Goal: Information Seeking & Learning: Find specific fact

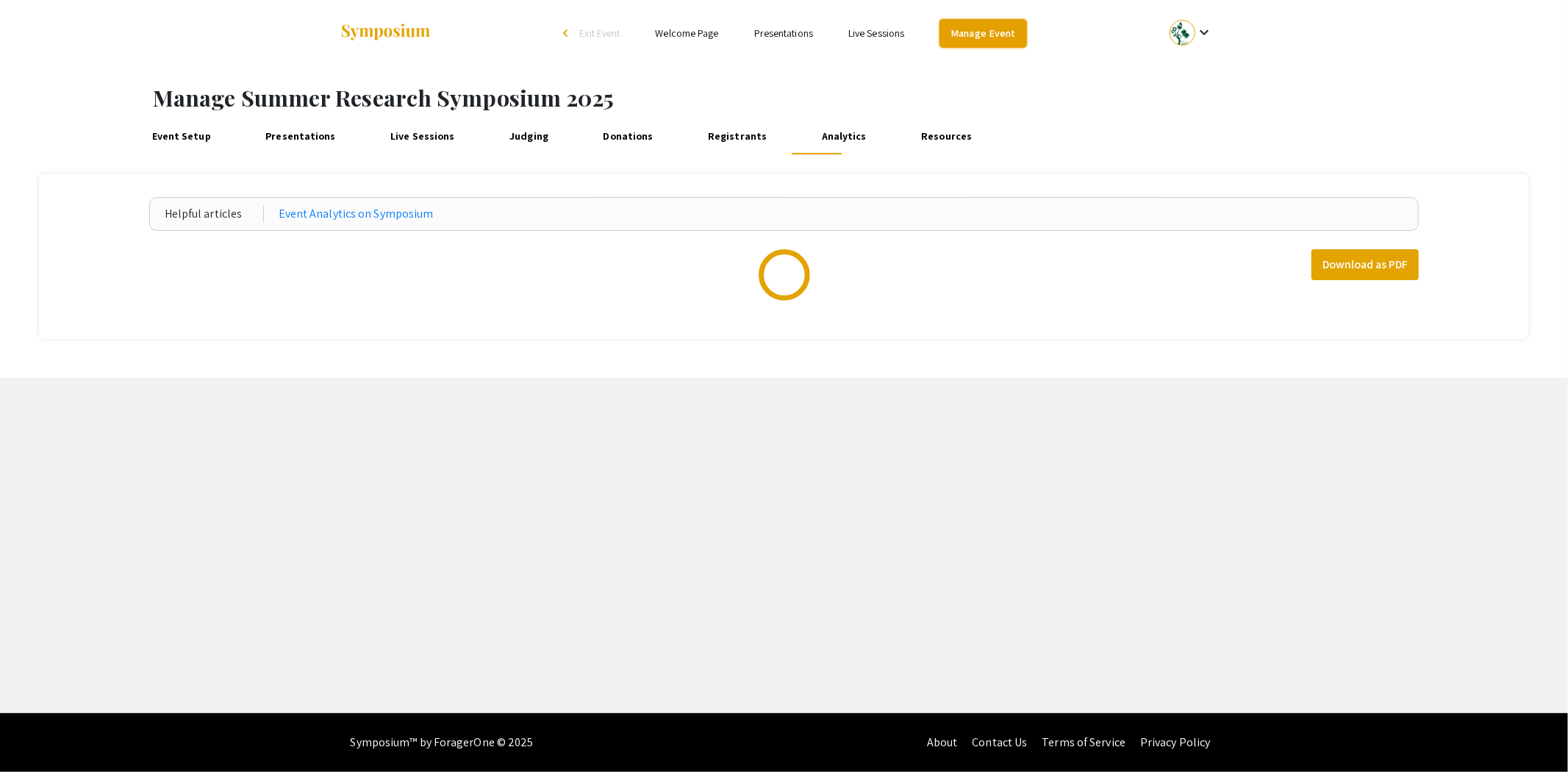
click at [996, 35] on link "Manage Event" at bounding box center [983, 33] width 87 height 28
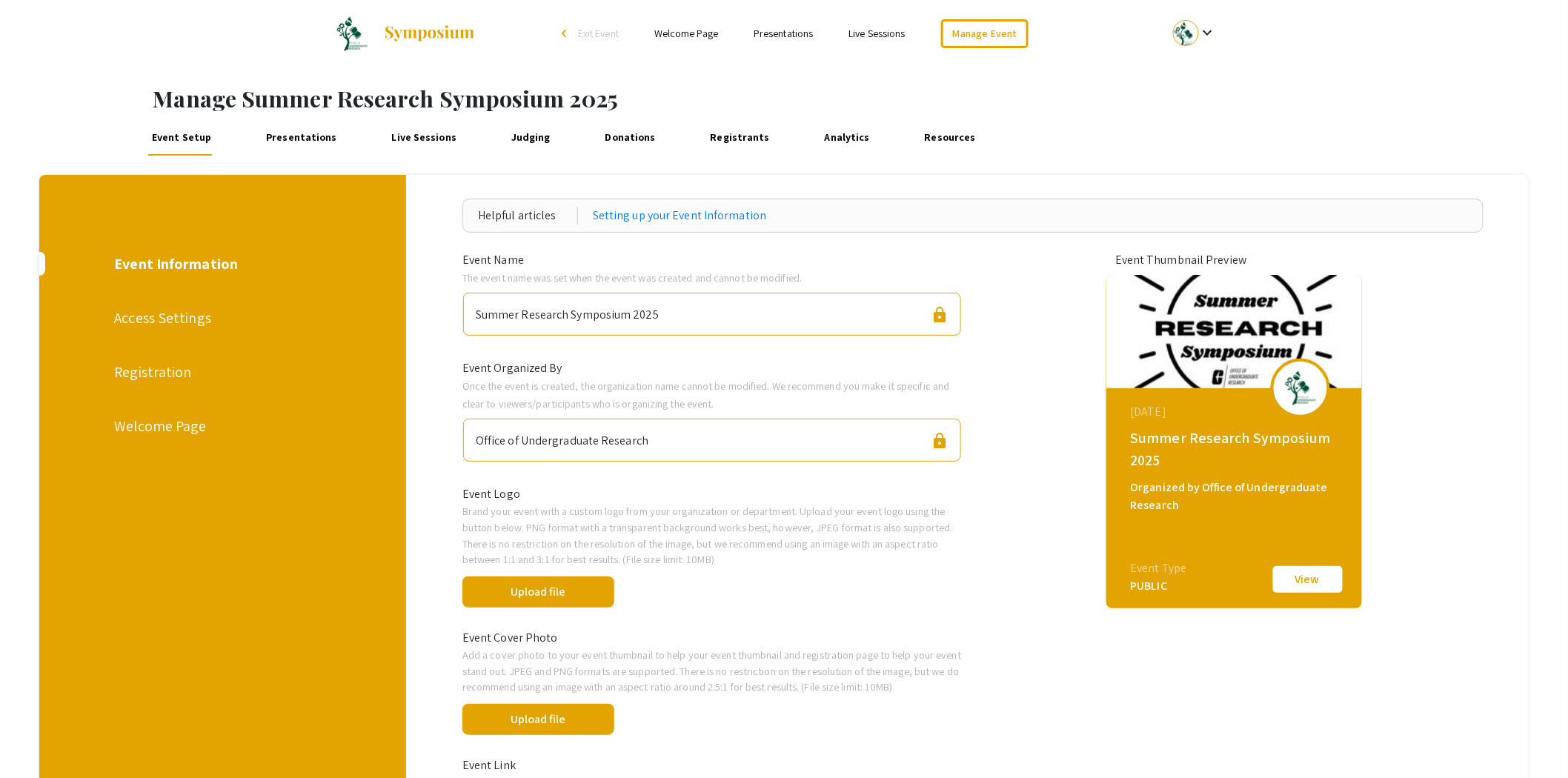
click at [600, 32] on span "Exit Event" at bounding box center [598, 33] width 41 height 13
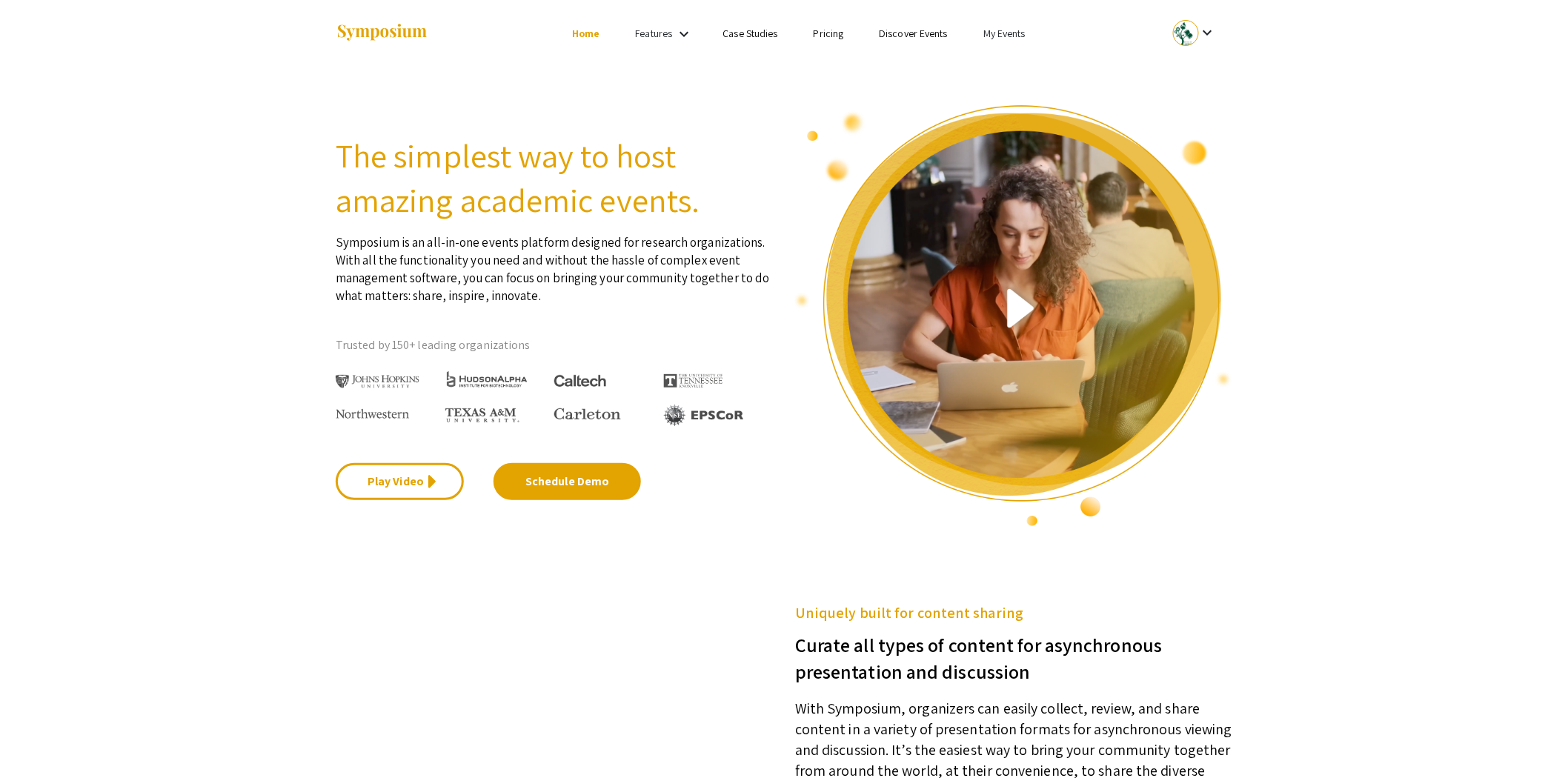
click at [1010, 34] on link "My Events" at bounding box center [1004, 33] width 43 height 13
click at [1006, 75] on button "Events I've organized" at bounding box center [1028, 66] width 127 height 36
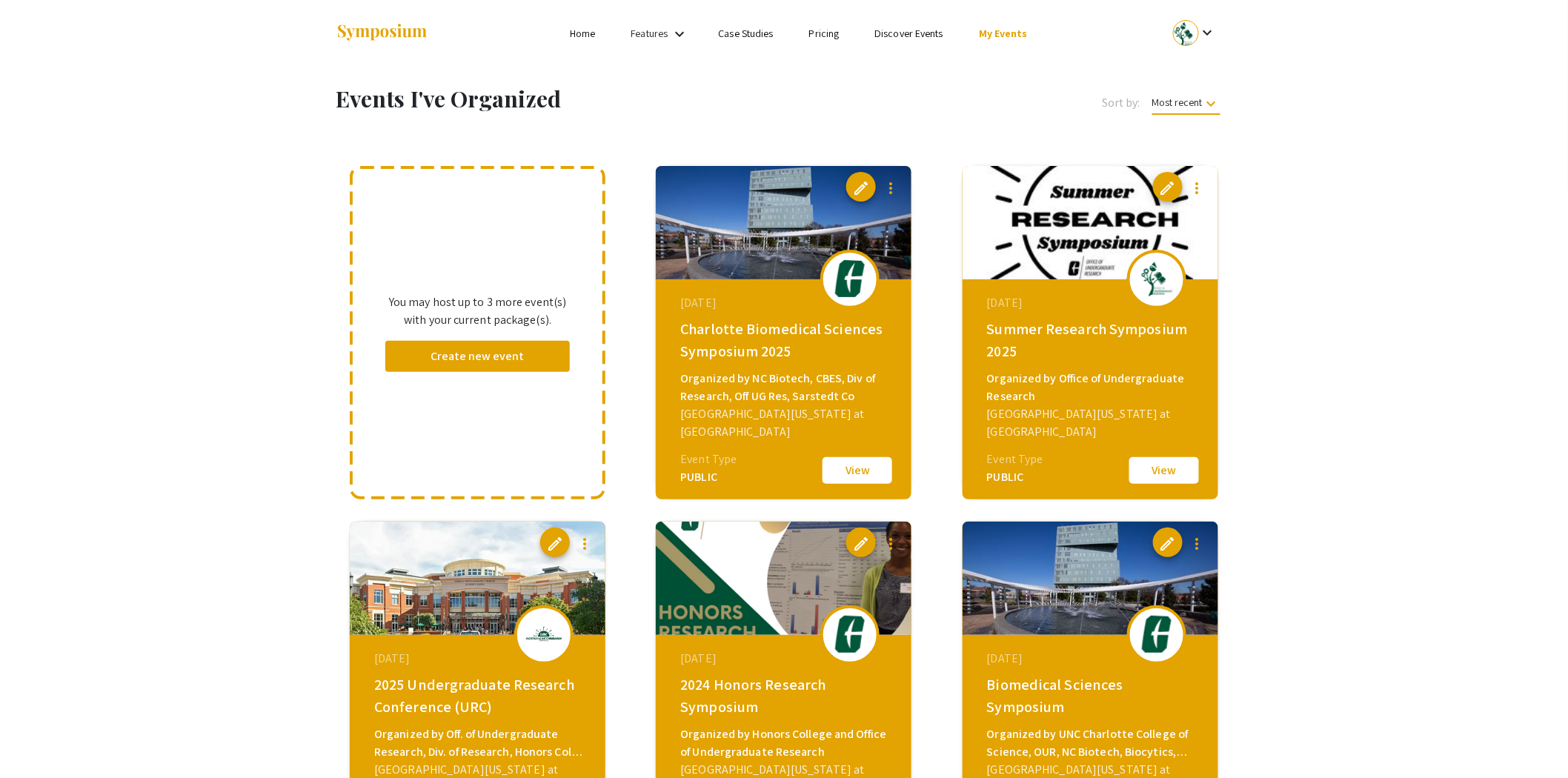
click at [1144, 461] on button "View" at bounding box center [1164, 471] width 74 height 31
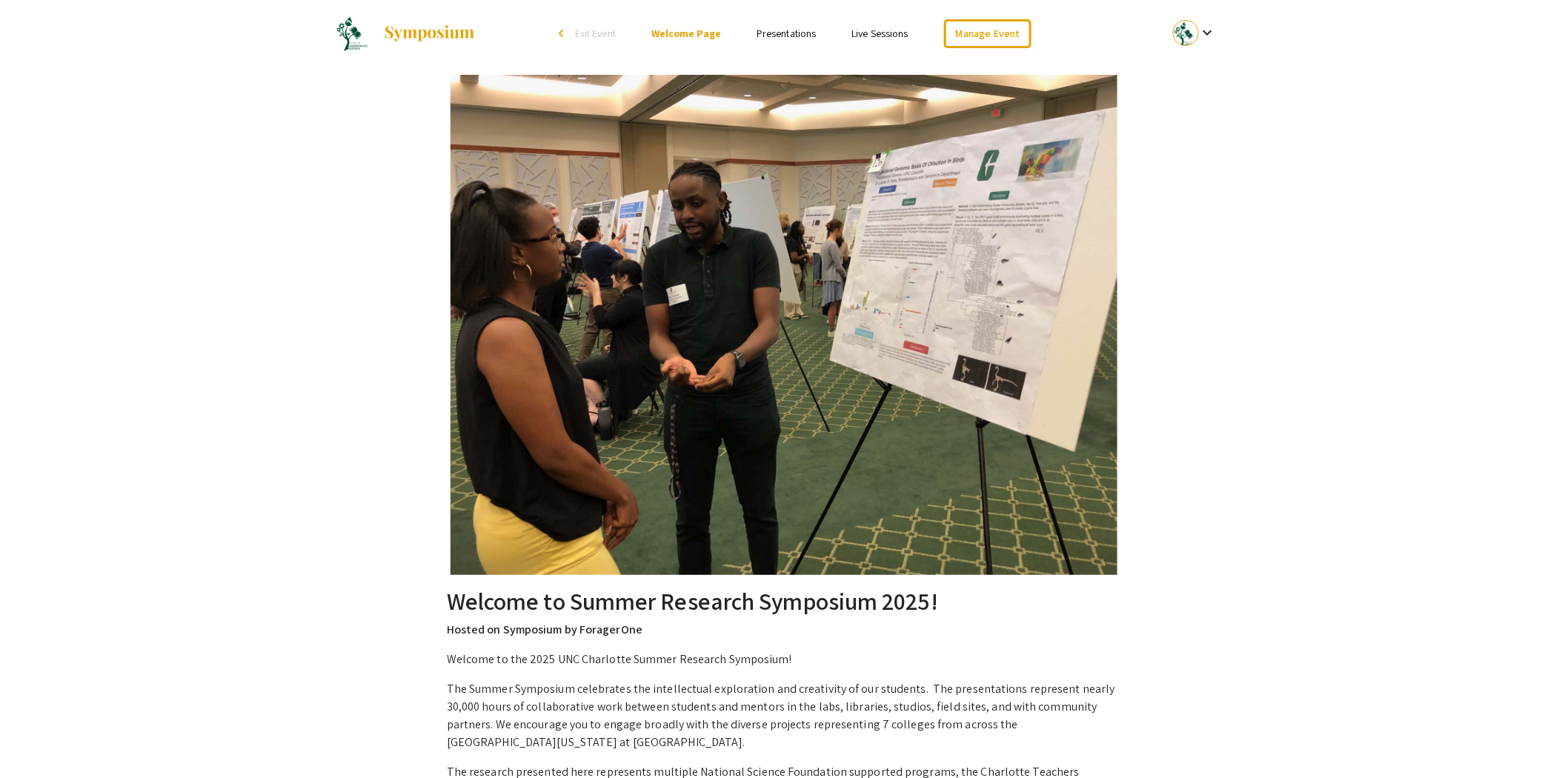
click at [774, 33] on link "Presentations" at bounding box center [786, 33] width 60 height 13
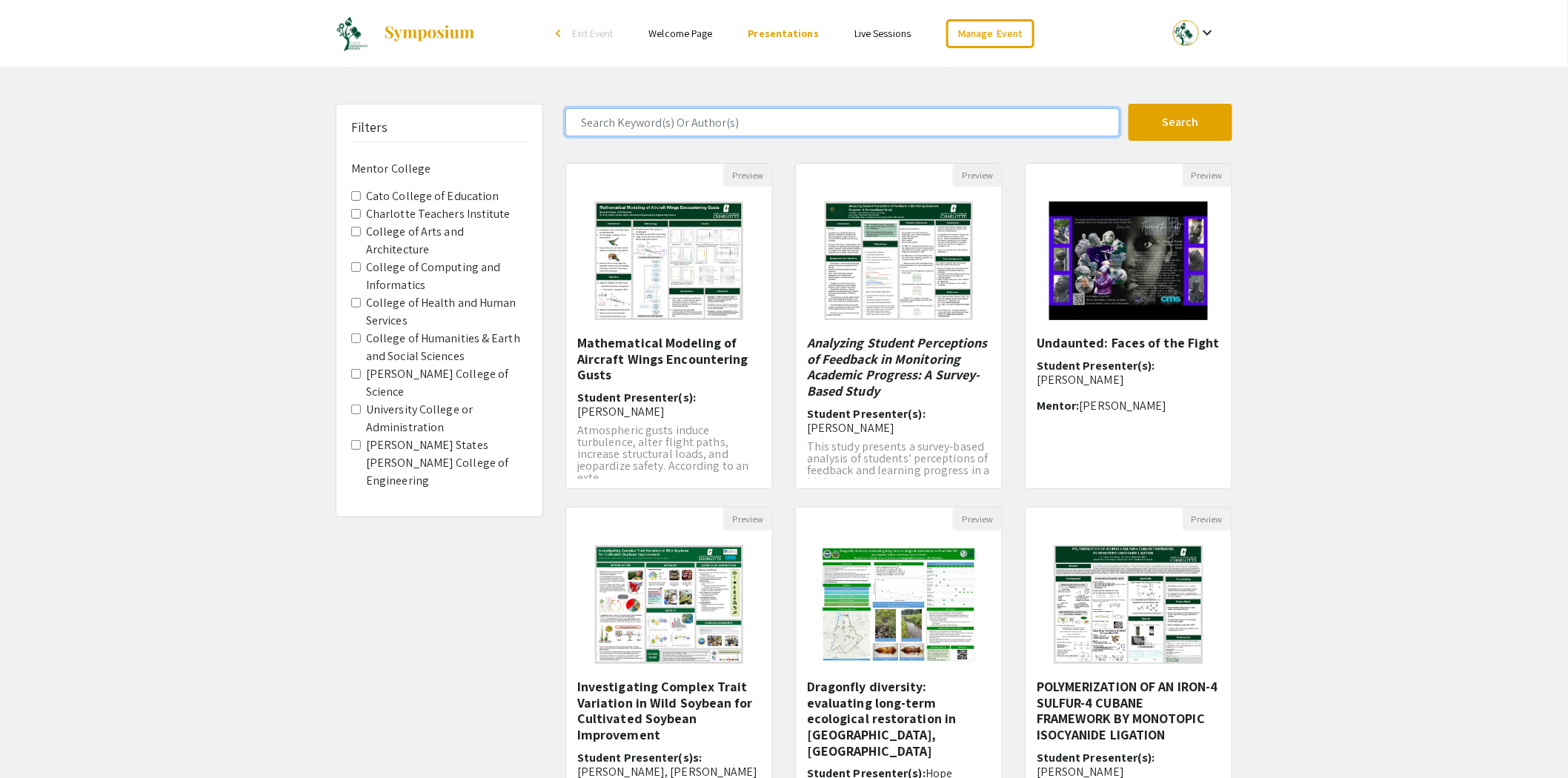
click at [741, 123] on input "Search Keyword(s) Or Author(s)" at bounding box center [842, 122] width 554 height 28
click at [1128, 104] on button "Search" at bounding box center [1180, 122] width 104 height 37
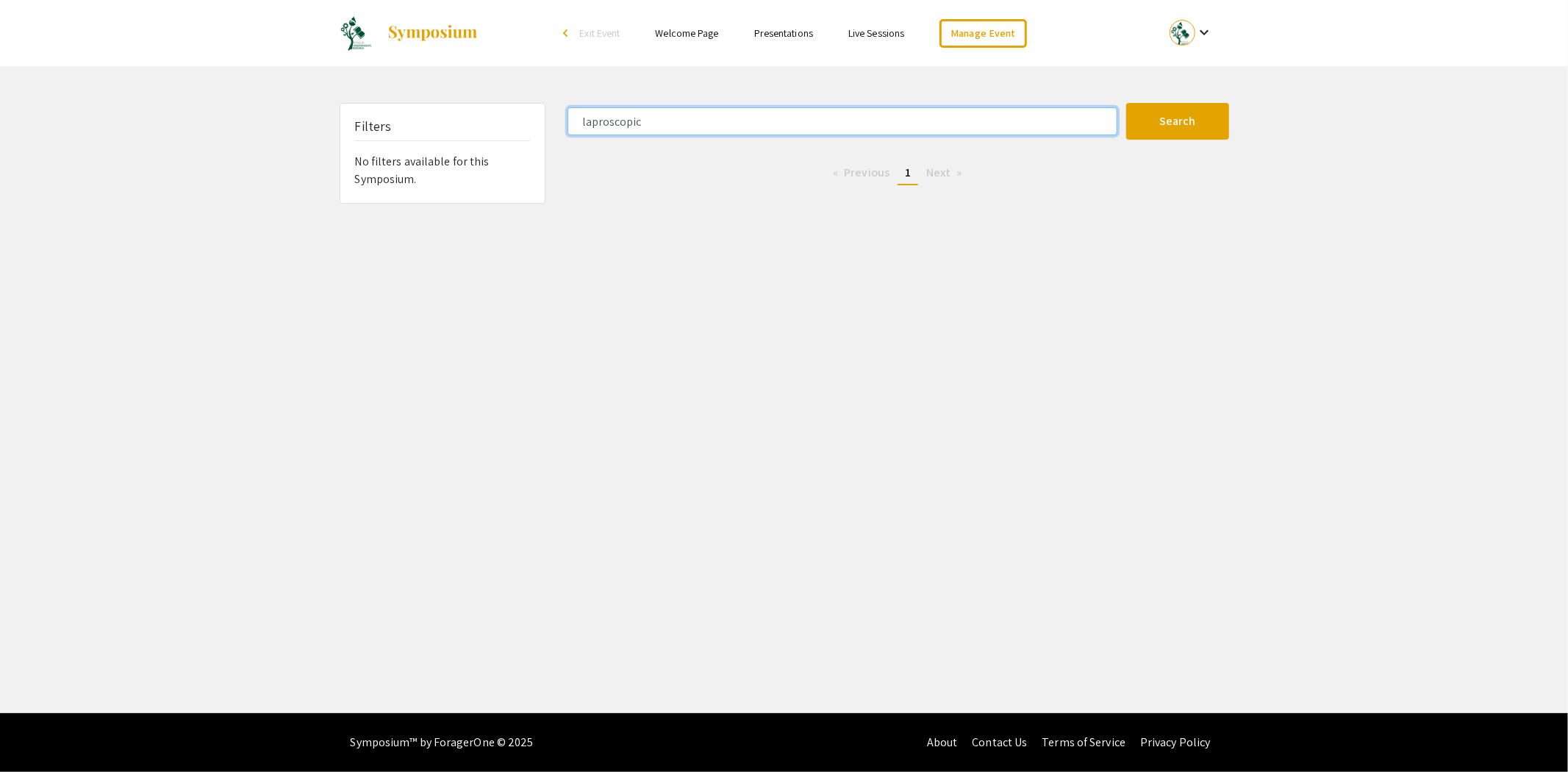
drag, startPoint x: 735, startPoint y: 126, endPoint x: 565, endPoint y: 129, distance: 170.0
click at [565, 129] on div "laproscopic" at bounding box center [841, 121] width 570 height 28
click at [1126, 103] on button "Search" at bounding box center [1178, 121] width 103 height 37
drag, startPoint x: 628, startPoint y: 128, endPoint x: 550, endPoint y: 124, distance: 78.1
click at [552, 124] on div "Filters No filters available for this Symposium. surgery Search 0 Results found…" at bounding box center [784, 153] width 912 height 101
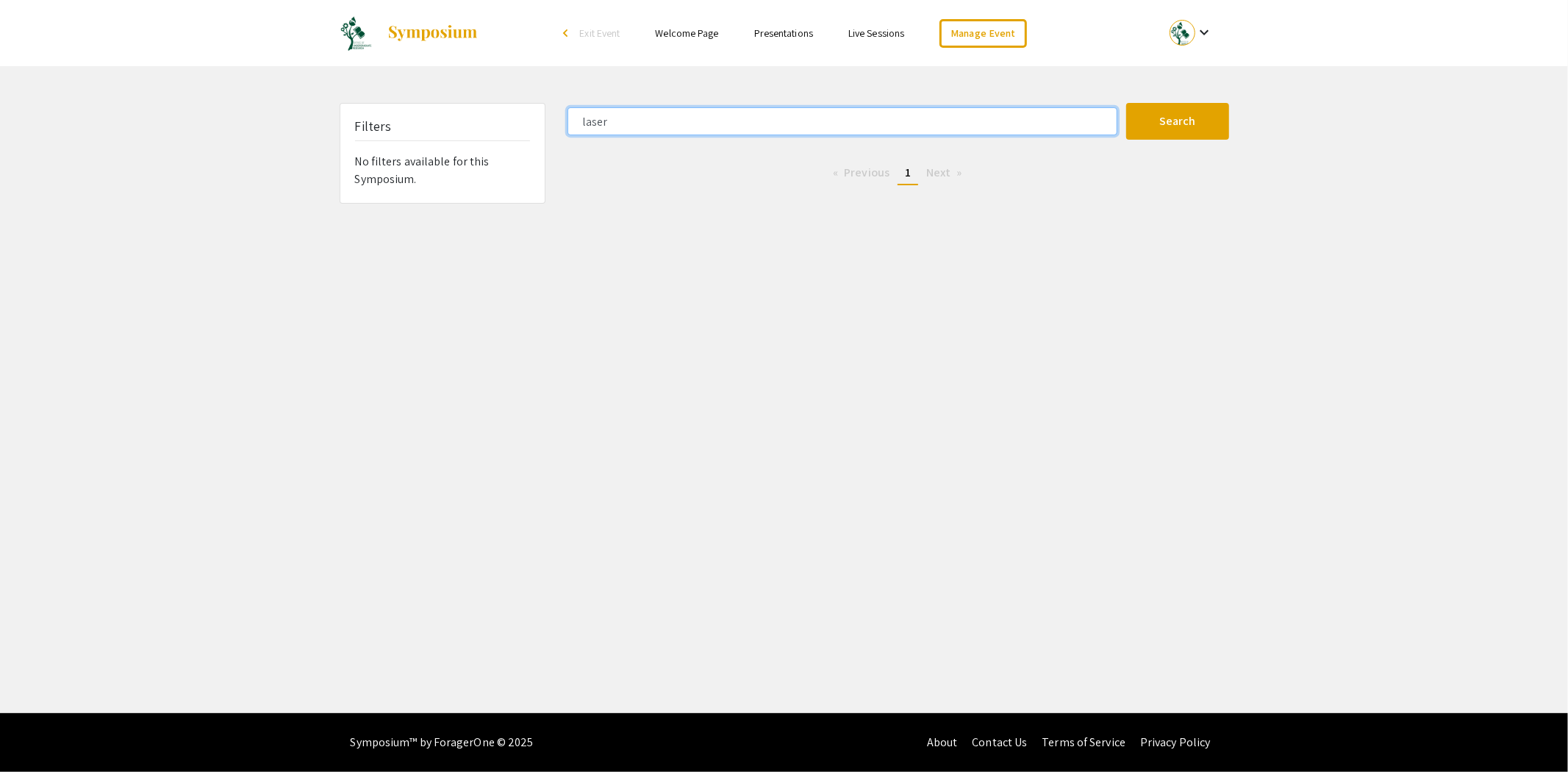
type input "laser"
click at [1126, 103] on button "Search" at bounding box center [1178, 121] width 103 height 37
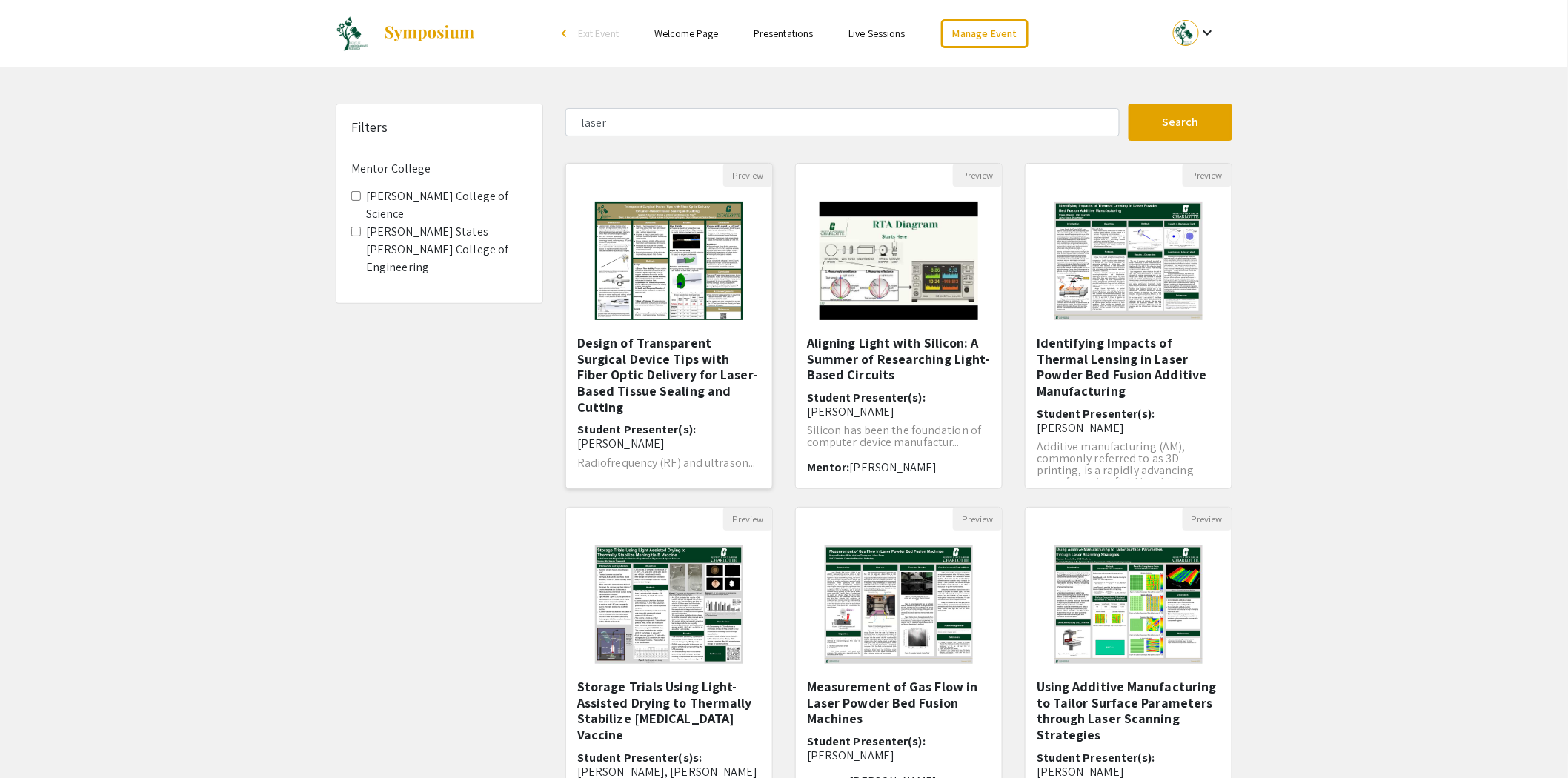
click at [649, 296] on img at bounding box center [669, 260] width 178 height 148
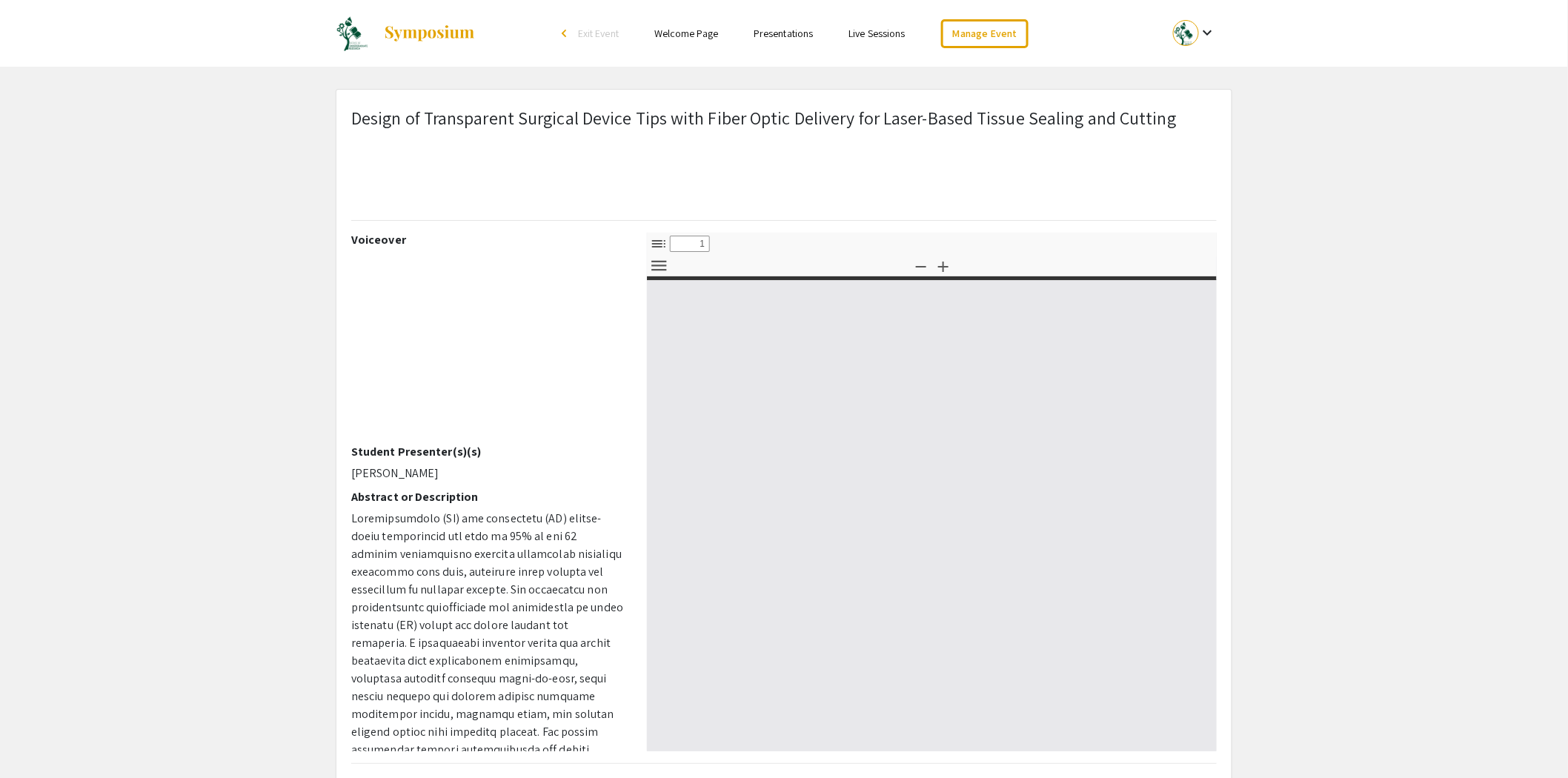
select select "custom"
type input "0"
select select "custom"
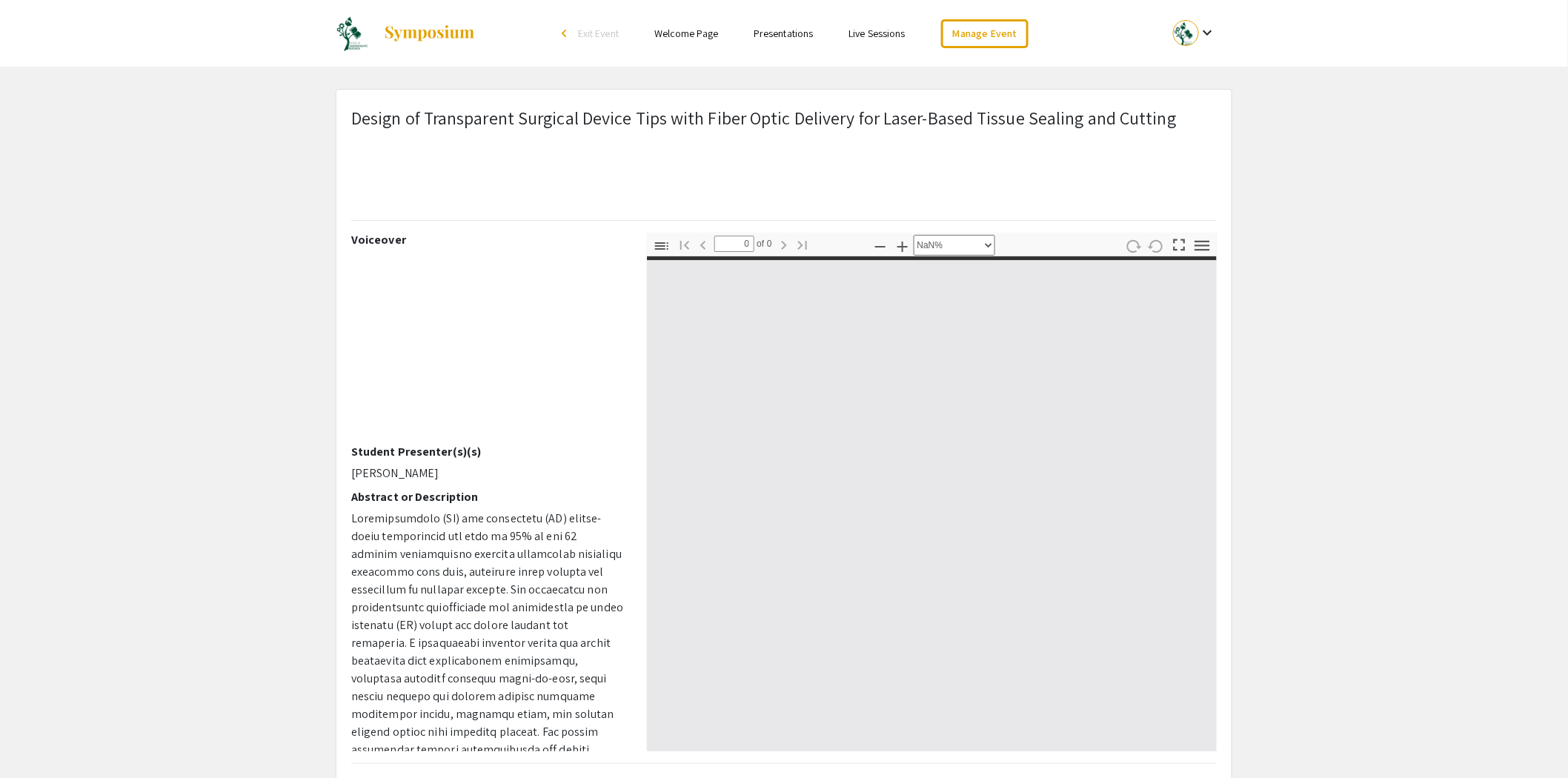
type input "1"
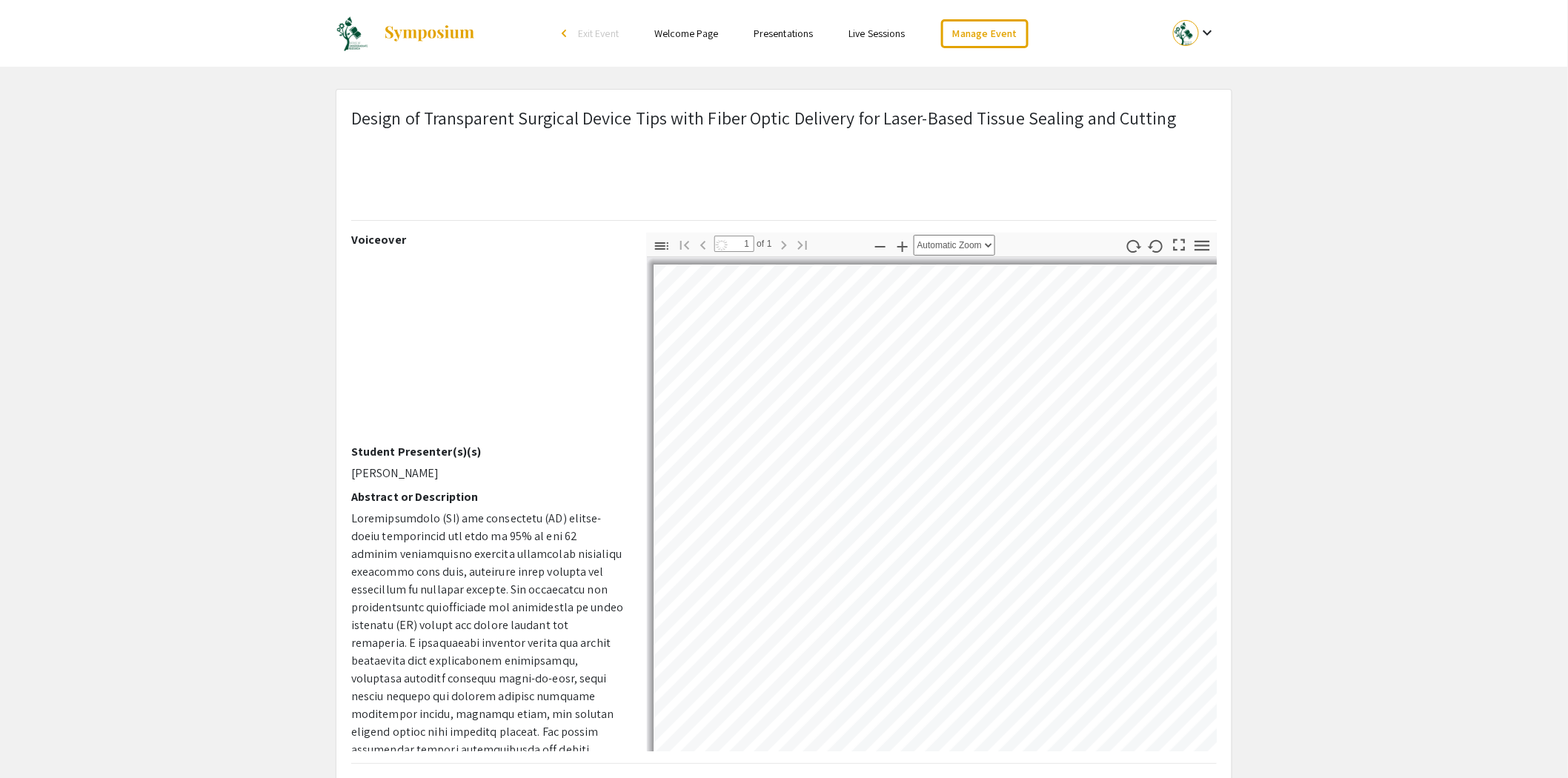
select select "auto"
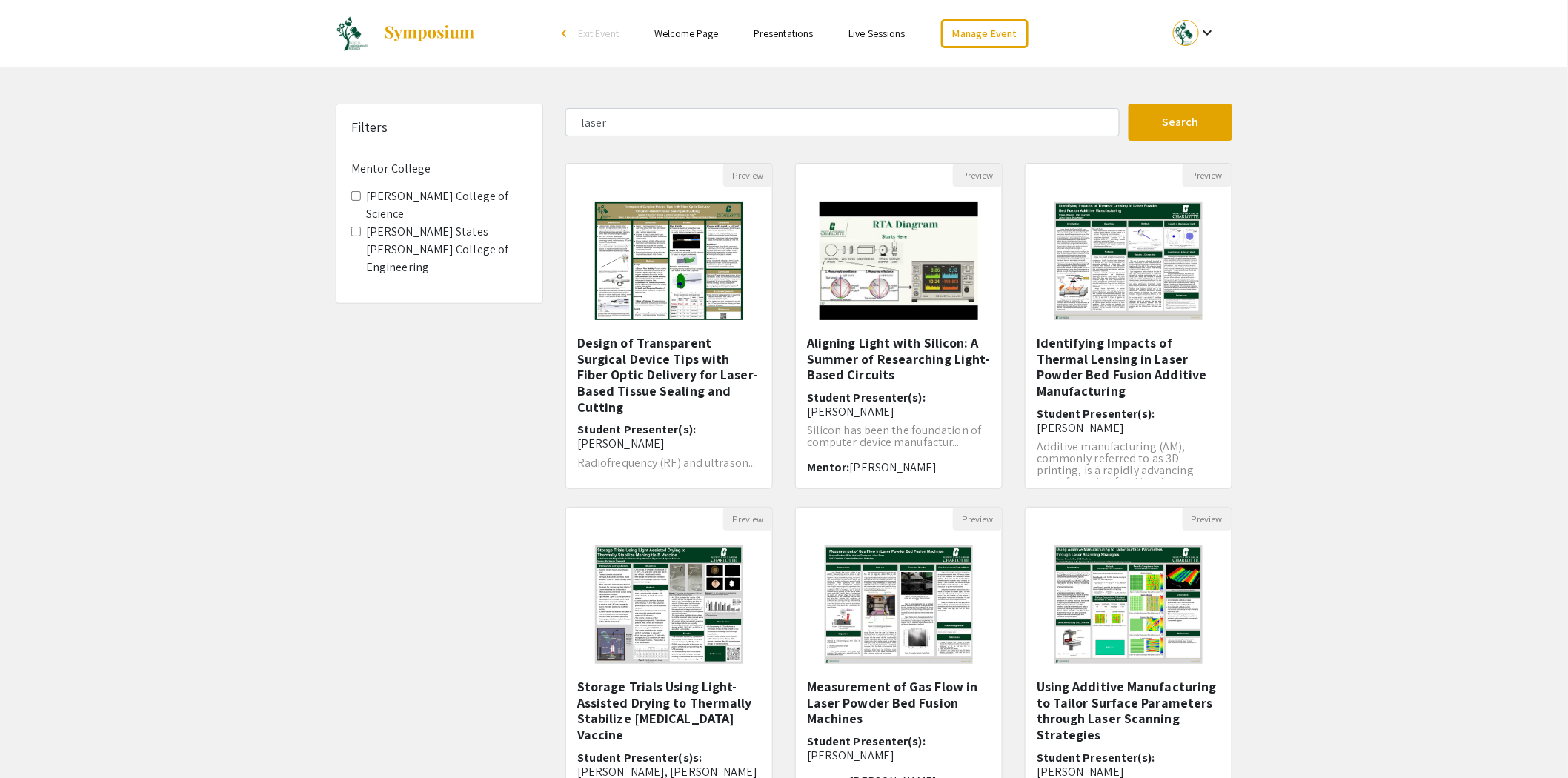
click at [586, 39] on span "Exit Event" at bounding box center [598, 33] width 41 height 13
